Goal: Information Seeking & Learning: Learn about a topic

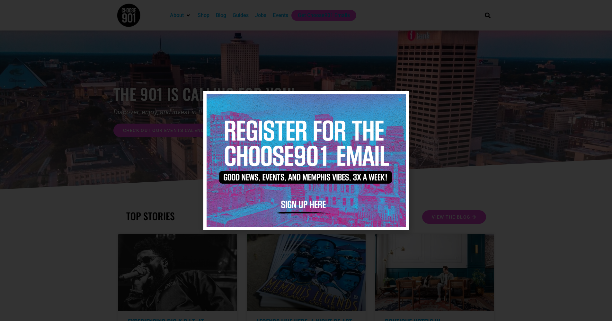
click at [401, 102] on icon "Close" at bounding box center [400, 99] width 5 height 5
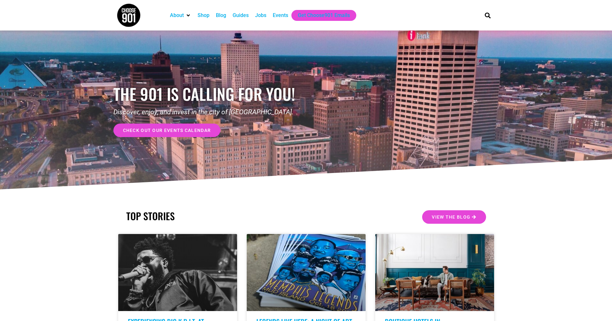
click at [257, 14] on div "Jobs" at bounding box center [260, 16] width 11 height 8
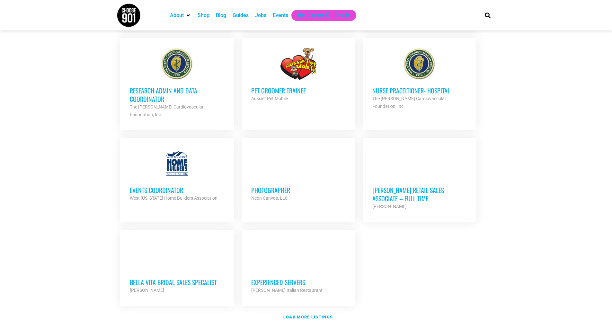
scroll to position [547, 0]
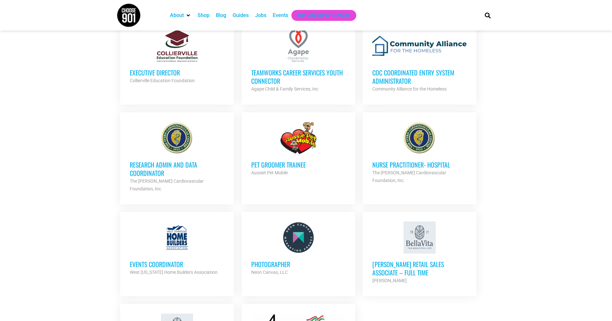
click at [271, 260] on h3 "Photographer" at bounding box center [298, 264] width 95 height 8
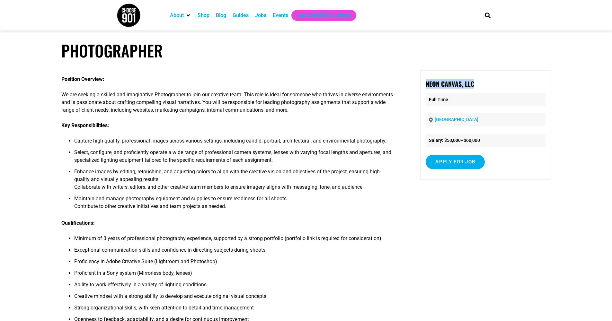
drag, startPoint x: 479, startPoint y: 83, endPoint x: 419, endPoint y: 86, distance: 59.9
click at [419, 86] on div "Position Overview: We are seeking a skilled and imaginative Photographer to joi…" at bounding box center [306, 235] width 490 height 331
copy strong "Neon Canvas, LLC"
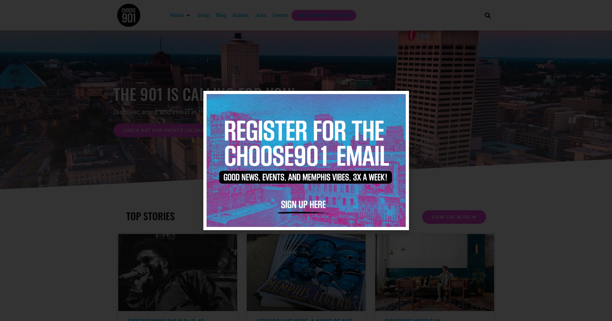
click at [399, 99] on icon "Close" at bounding box center [400, 99] width 5 height 5
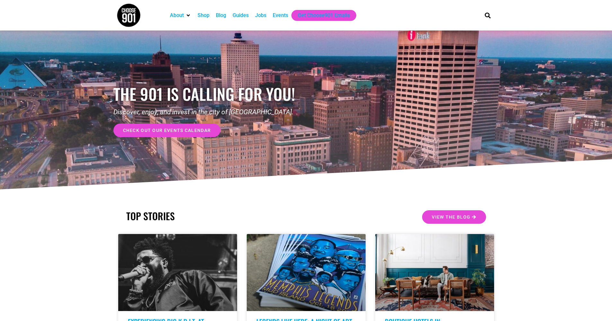
click at [263, 14] on div "Jobs" at bounding box center [260, 16] width 11 height 8
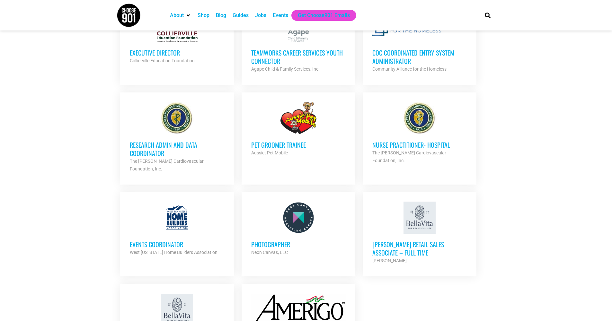
scroll to position [612, 0]
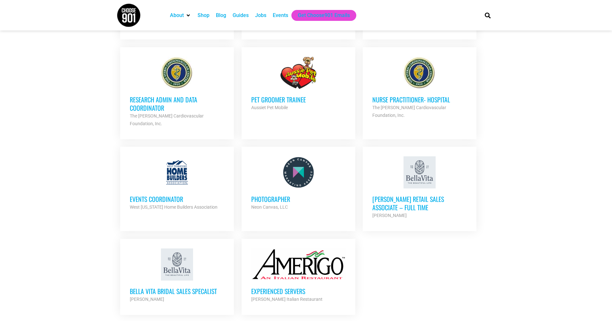
click at [263, 195] on h3 "Photographer" at bounding box center [298, 199] width 95 height 8
